Goal: Task Accomplishment & Management: Manage account settings

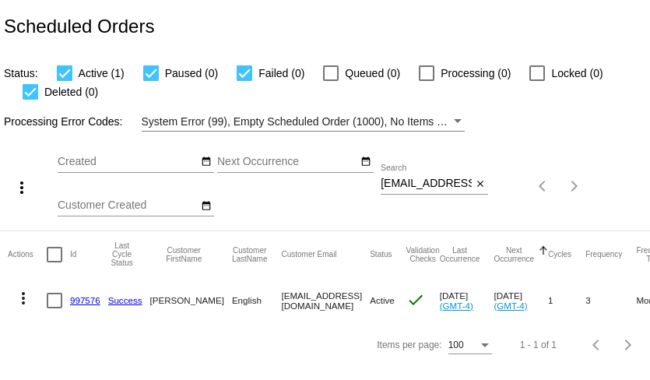
click at [420, 186] on input "lizapoodle@gmail.com" at bounding box center [426, 183] width 91 height 12
paste input "caronfhinton"
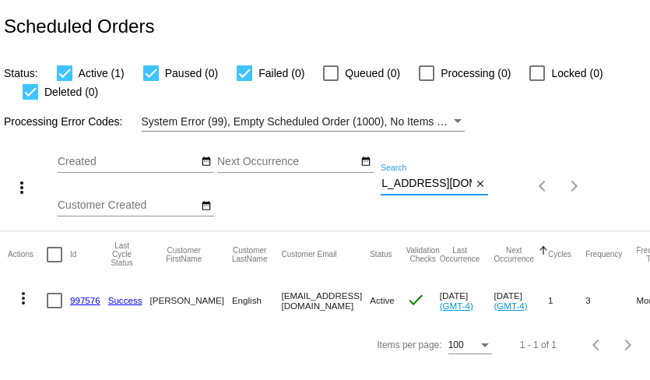
type input "caronfhinton@gmail.com"
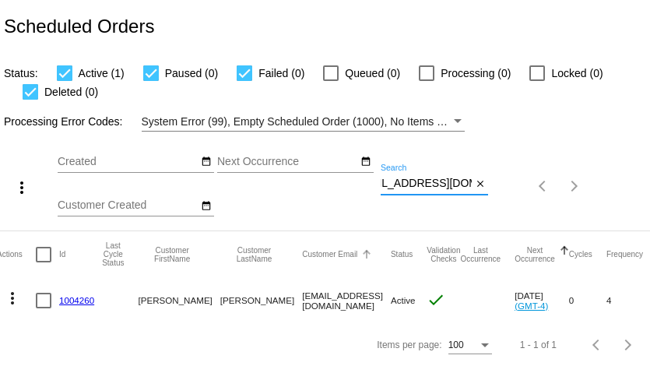
scroll to position [0, 0]
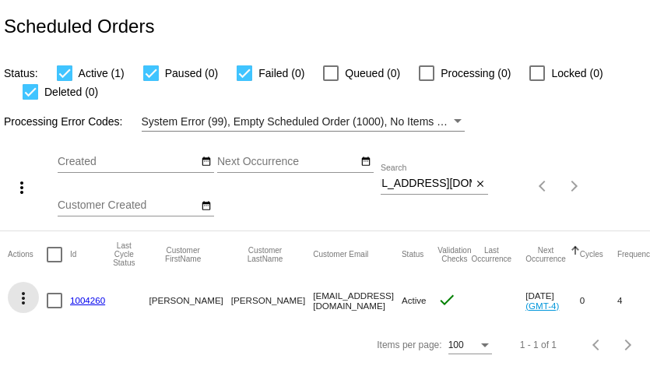
click at [22, 303] on mat-icon "more_vert" at bounding box center [23, 298] width 19 height 19
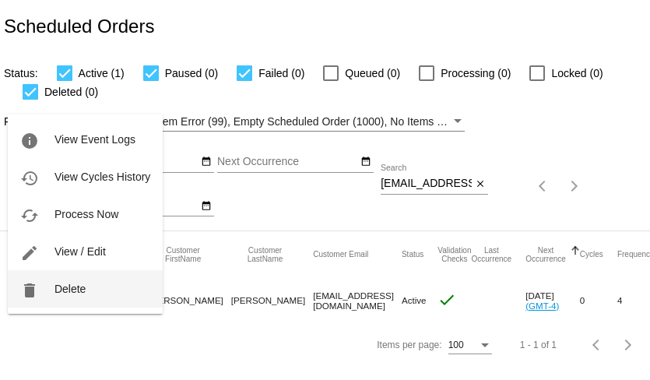
click at [61, 293] on span "Delete" at bounding box center [69, 289] width 31 height 12
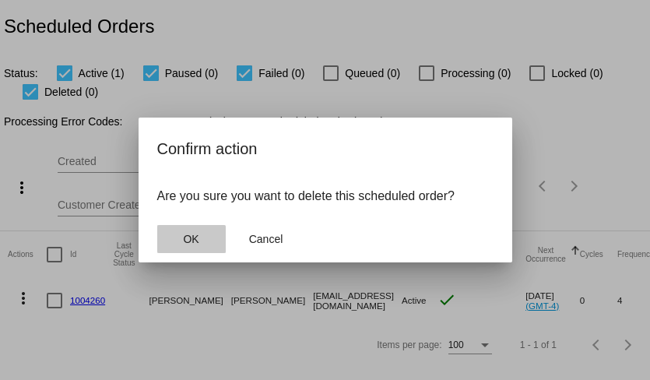
click at [190, 242] on span "OK" at bounding box center [191, 239] width 16 height 12
